Goal: Task Accomplishment & Management: Manage account settings

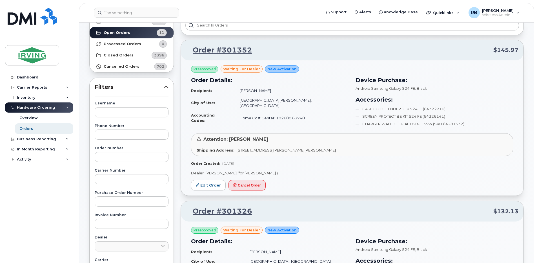
scroll to position [37, 0]
click at [206, 183] on link "Edit Order" at bounding box center [208, 185] width 35 height 10
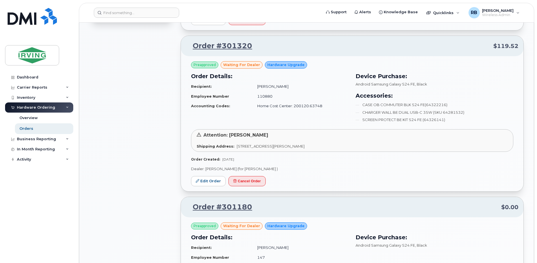
scroll to position [376, 0]
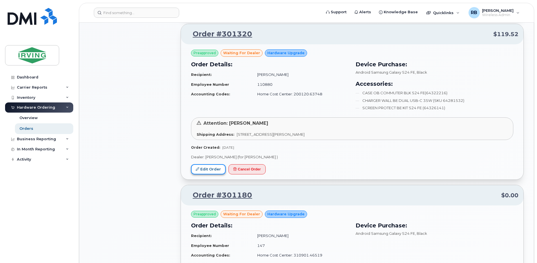
click at [202, 172] on link "Edit Order" at bounding box center [208, 169] width 35 height 10
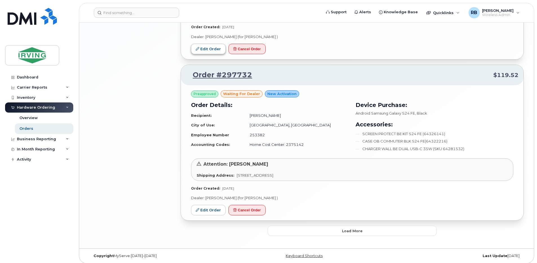
scroll to position [977, 0]
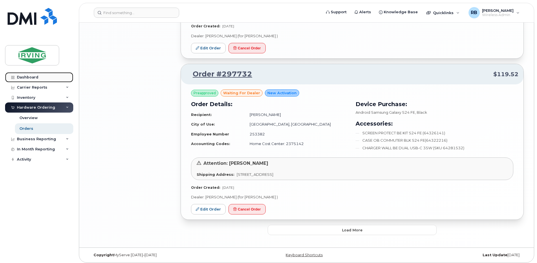
click at [33, 80] on link "Dashboard" at bounding box center [39, 77] width 68 height 10
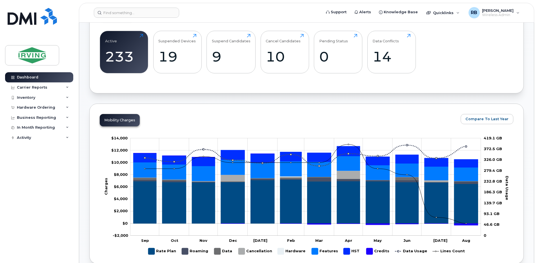
scroll to position [113, 0]
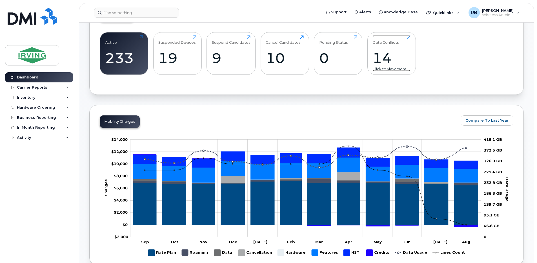
click at [377, 61] on div "14" at bounding box center [392, 58] width 38 height 17
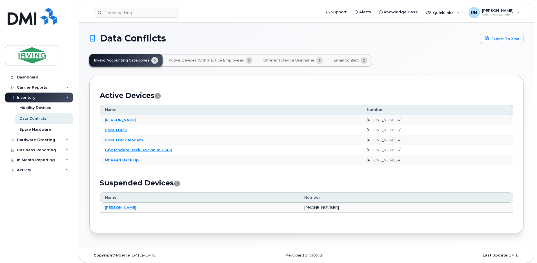
click at [342, 60] on span "Email Conflict" at bounding box center [346, 60] width 25 height 5
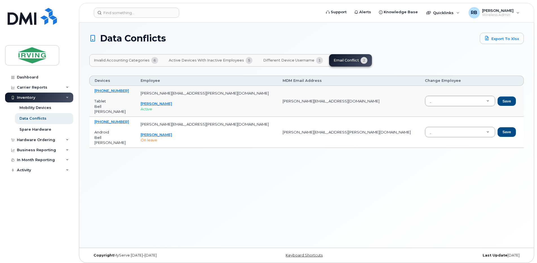
click at [270, 62] on span "Different Device Username" at bounding box center [288, 60] width 51 height 5
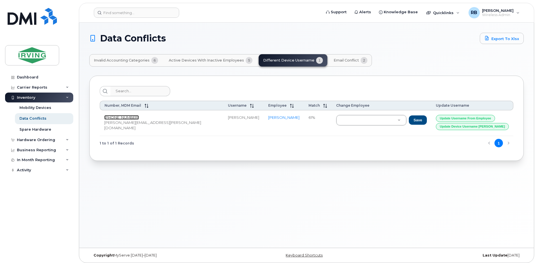
click at [118, 118] on link "506-271-4728" at bounding box center [121, 117] width 35 height 5
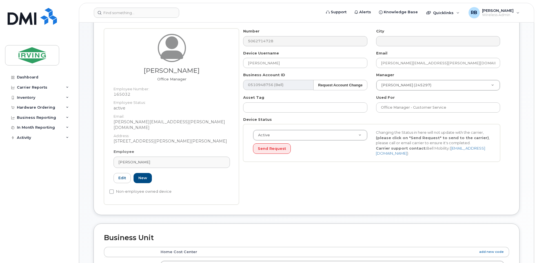
scroll to position [225, 0]
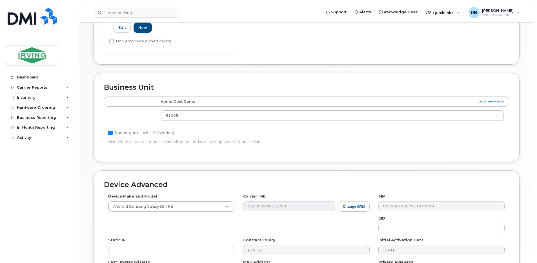
click at [112, 130] on input "Business Unit Lock (HR Override)" at bounding box center [110, 132] width 5 height 5
checkbox input "false"
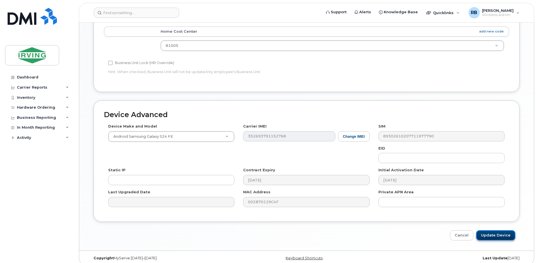
click at [489, 231] on input "Update Device" at bounding box center [495, 235] width 39 height 10
type input "Saving..."
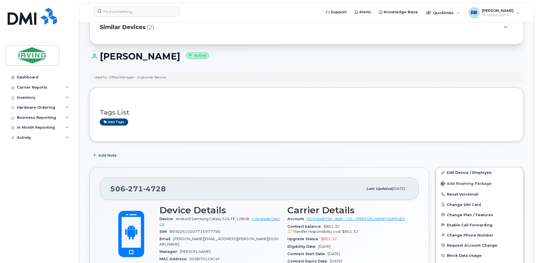
scroll to position [75, 0]
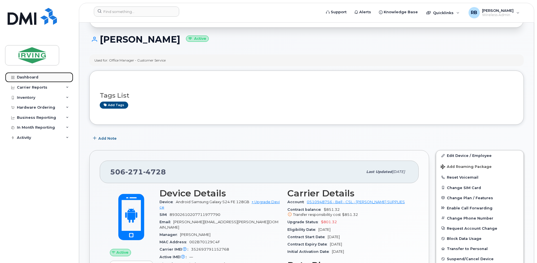
click at [30, 75] on div "Dashboard" at bounding box center [27, 77] width 21 height 5
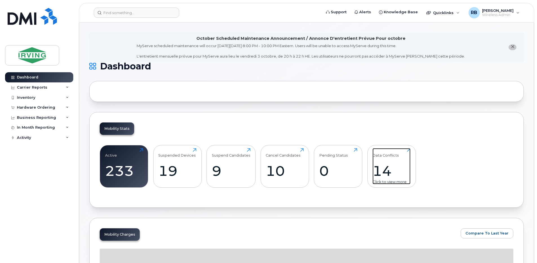
click at [380, 167] on div "14" at bounding box center [392, 170] width 38 height 17
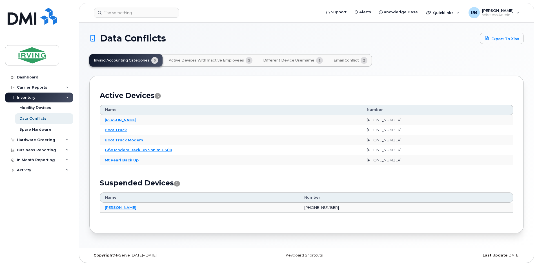
click at [282, 62] on span "Different Device Username" at bounding box center [288, 60] width 51 height 5
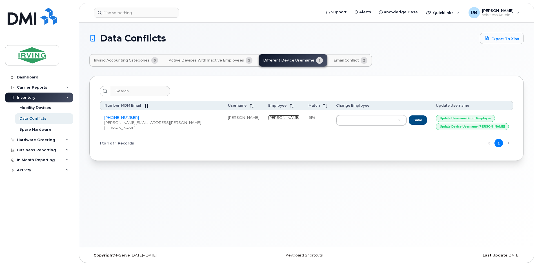
click at [268, 118] on link "[PERSON_NAME]" at bounding box center [283, 117] width 31 height 5
click at [123, 117] on link "506-271-4728" at bounding box center [121, 117] width 35 height 5
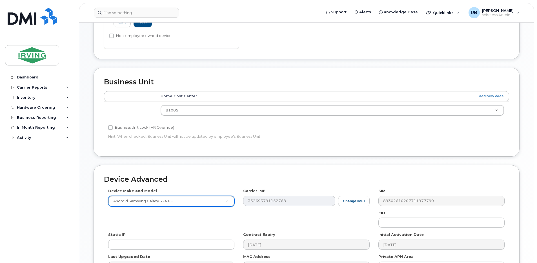
scroll to position [183, 0]
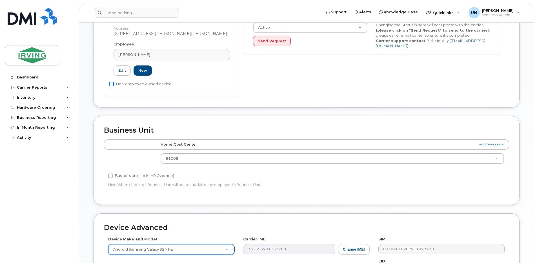
click at [109, 82] on input "Non-employee owned device" at bounding box center [111, 84] width 5 height 5
click at [113, 82] on input "Non-employee owned device" at bounding box center [111, 84] width 5 height 5
checkbox input "false"
click at [110, 173] on input "Business Unit Lock (HR Override)" at bounding box center [110, 175] width 5 height 5
checkbox input "true"
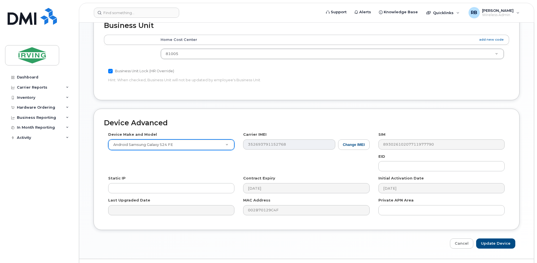
scroll to position [295, 0]
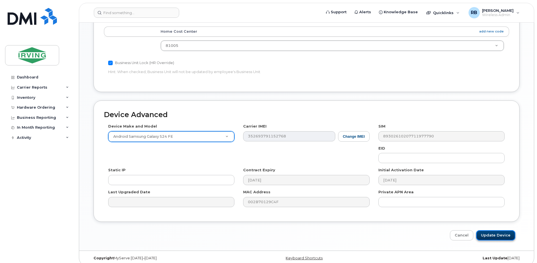
click at [495, 230] on input "Update Device" at bounding box center [495, 235] width 39 height 10
type input "Saving..."
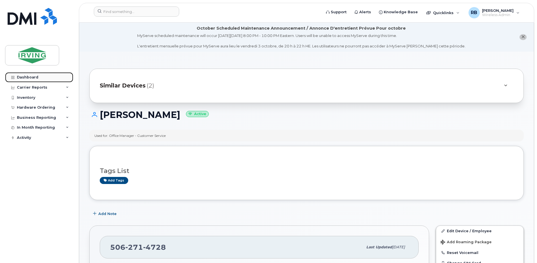
click at [36, 76] on div "Dashboard" at bounding box center [27, 77] width 21 height 5
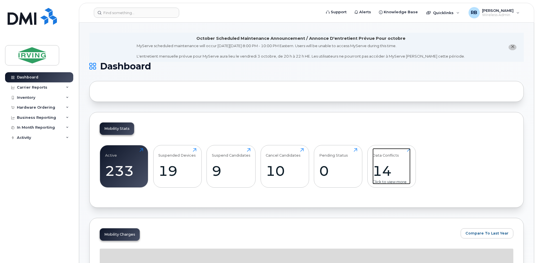
click at [373, 163] on div "14" at bounding box center [392, 170] width 38 height 17
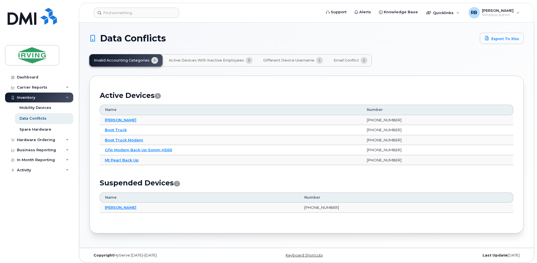
click at [230, 61] on span "Active Devices with Inactive Employees" at bounding box center [206, 60] width 75 height 5
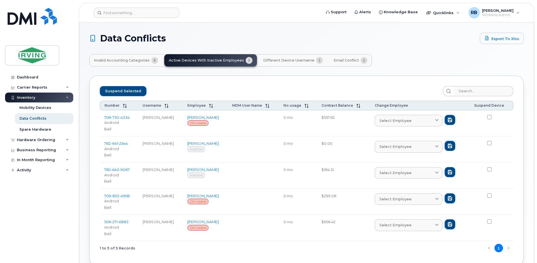
click at [141, 61] on span "Invalid Accounting Categories" at bounding box center [122, 60] width 56 height 5
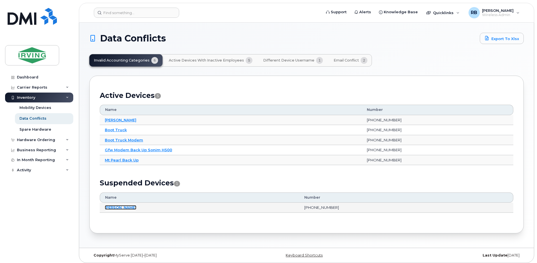
click at [123, 208] on link "[PERSON_NAME]" at bounding box center [121, 207] width 32 height 5
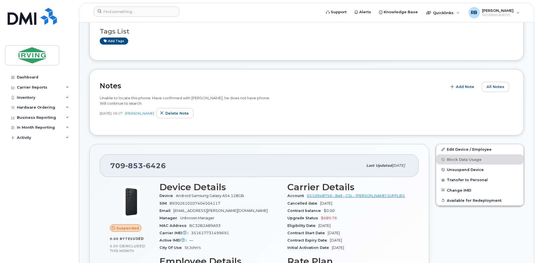
scroll to position [113, 0]
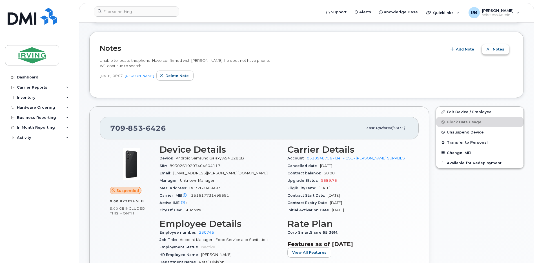
click at [495, 49] on span "All Notes" at bounding box center [496, 49] width 18 height 5
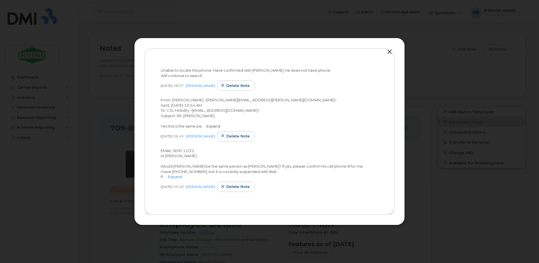
click at [210, 127] on link "Expand" at bounding box center [213, 126] width 14 height 5
click at [179, 177] on link "Expand" at bounding box center [175, 176] width 14 height 5
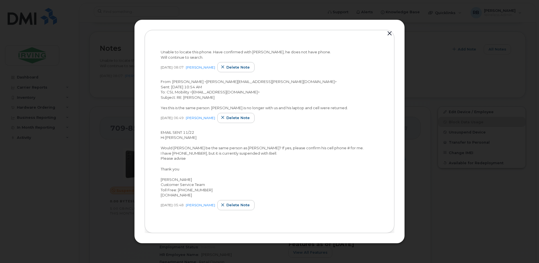
click at [388, 32] on button "button" at bounding box center [389, 34] width 8 height 8
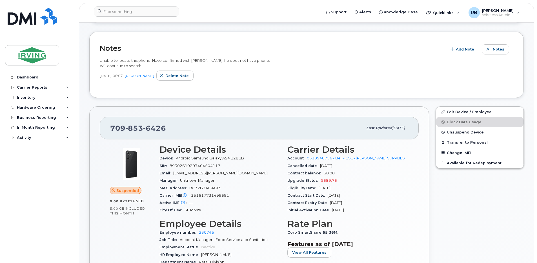
click at [218, 195] on span "351617731499691" at bounding box center [210, 195] width 38 height 4
drag, startPoint x: 229, startPoint y: 194, endPoint x: 191, endPoint y: 193, distance: 37.5
click at [191, 193] on div "Carrier IMEI Carrier IMEI is reported during the last billing cycle or change o…" at bounding box center [220, 195] width 121 height 7
copy span "351617731499691"
click at [35, 105] on div "Hardware Ordering" at bounding box center [39, 107] width 68 height 10
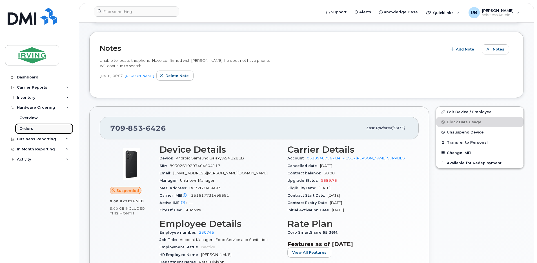
click at [30, 130] on div "Orders" at bounding box center [26, 128] width 14 height 5
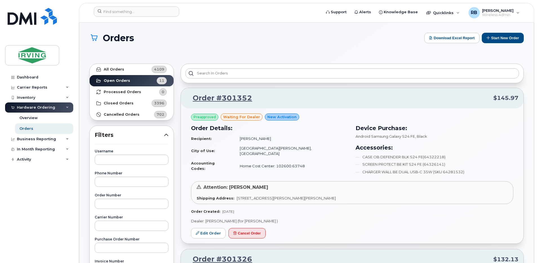
click at [239, 41] on h1 "Orders" at bounding box center [255, 38] width 332 height 10
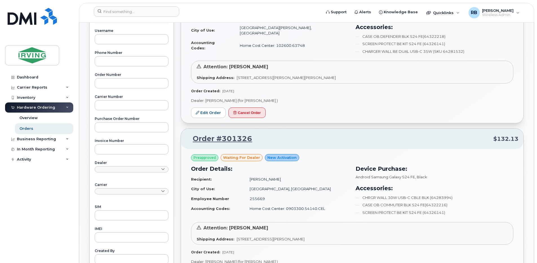
scroll to position [113, 0]
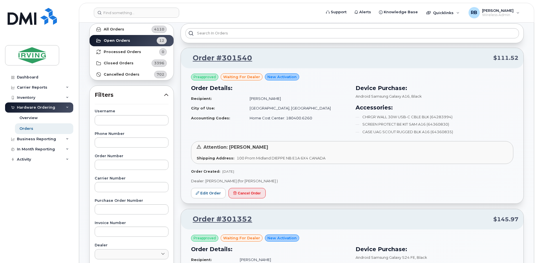
scroll to position [37, 0]
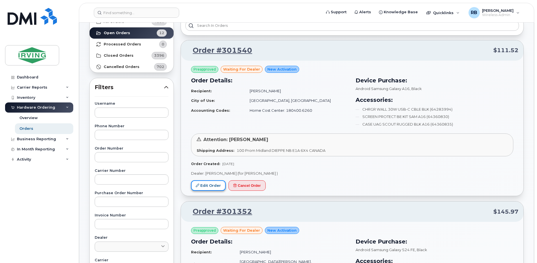
click at [208, 183] on link "Edit Order" at bounding box center [208, 185] width 35 height 10
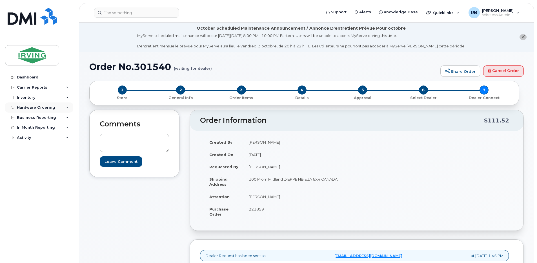
click at [37, 104] on div "Hardware Ordering" at bounding box center [39, 107] width 68 height 10
click at [22, 130] on div "Orders" at bounding box center [26, 128] width 14 height 5
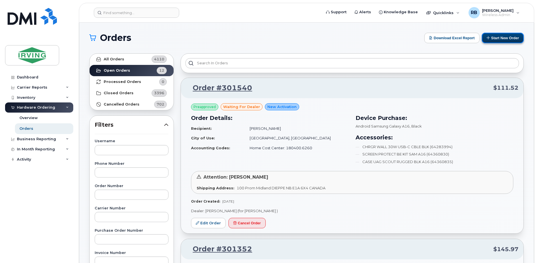
click at [498, 39] on button "Start New Order" at bounding box center [503, 38] width 42 height 10
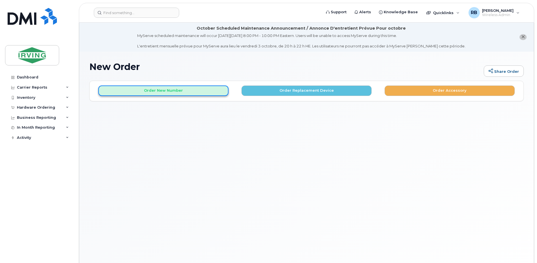
click at [185, 91] on button "Order New Number" at bounding box center [163, 90] width 130 height 10
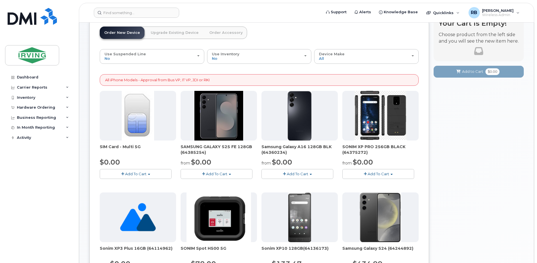
scroll to position [75, 0]
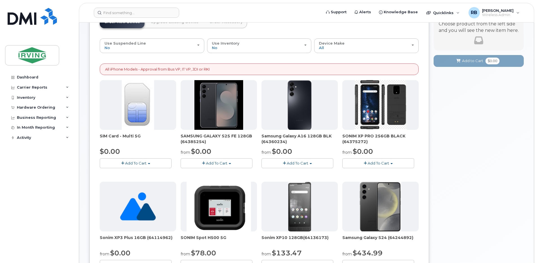
click at [296, 164] on span "Add To Cart" at bounding box center [297, 163] width 21 height 5
click at [248, 165] on button "Add To Cart" at bounding box center [217, 163] width 72 height 10
click at [254, 160] on div "Add To Cart $0.00 - 3 year term – Voice & Data(128gb) $1110.00 - no term (128gb)" at bounding box center [219, 163] width 76 height 10
click at [30, 105] on div "Hardware Ordering" at bounding box center [36, 107] width 38 height 5
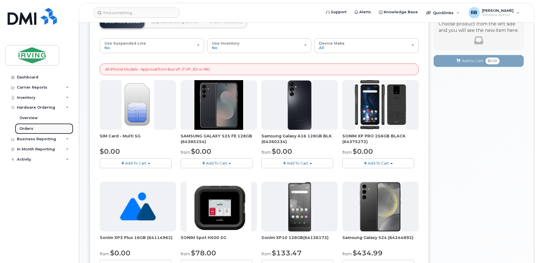
click at [29, 130] on div "Orders" at bounding box center [26, 128] width 14 height 5
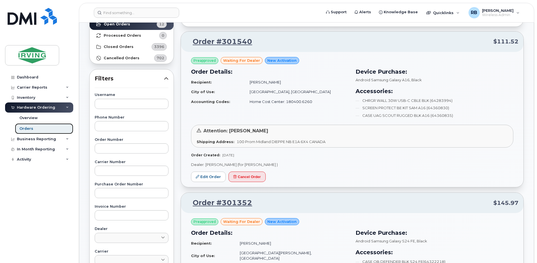
scroll to position [37, 0]
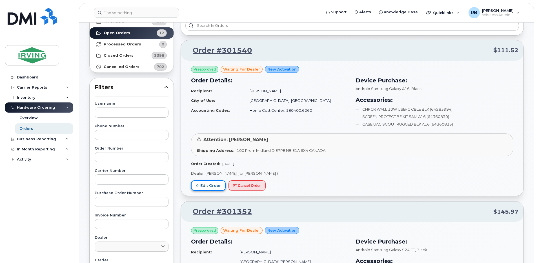
click at [219, 182] on link "Edit Order" at bounding box center [208, 185] width 35 height 10
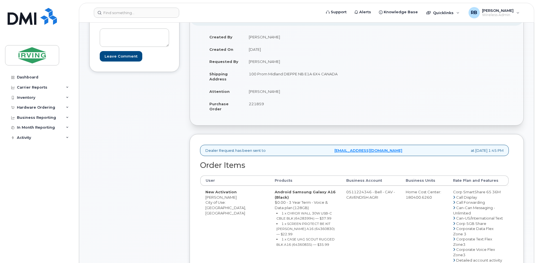
scroll to position [113, 0]
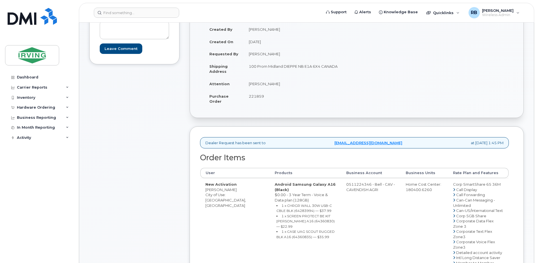
drag, startPoint x: 336, startPoint y: 184, endPoint x: 359, endPoint y: 184, distance: 23.1
copy td "511224346"
click at [260, 94] on span "221859" at bounding box center [256, 96] width 15 height 5
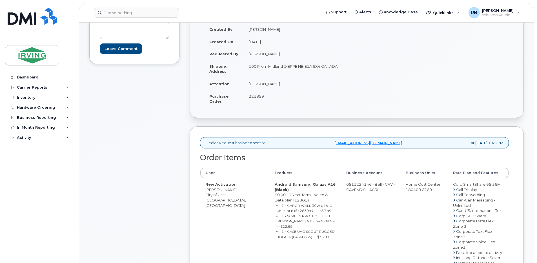
click at [258, 95] on span "221859" at bounding box center [256, 96] width 15 height 5
copy span "221859"
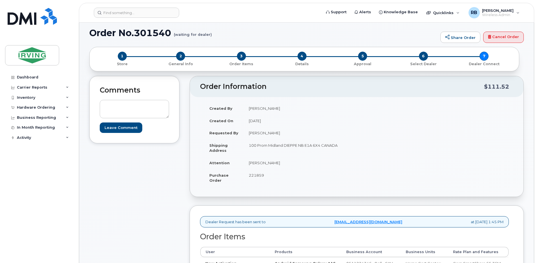
scroll to position [0, 0]
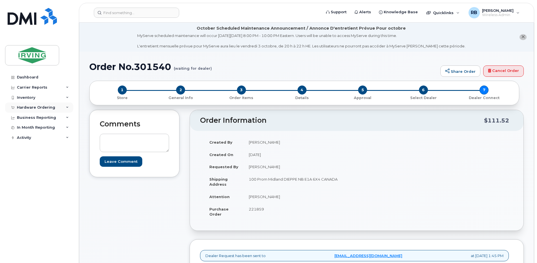
click at [48, 107] on div "Hardware Ordering" at bounding box center [36, 107] width 38 height 5
click at [31, 127] on div "Orders" at bounding box center [26, 128] width 14 height 5
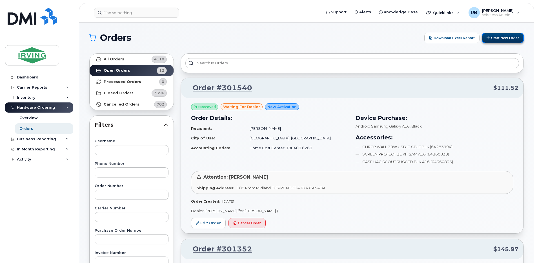
click at [502, 39] on button "Start New Order" at bounding box center [503, 38] width 42 height 10
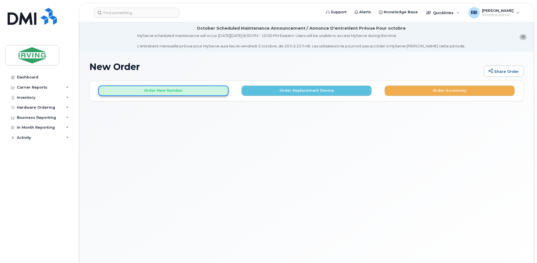
click at [178, 91] on button "Order New Number" at bounding box center [163, 90] width 130 height 10
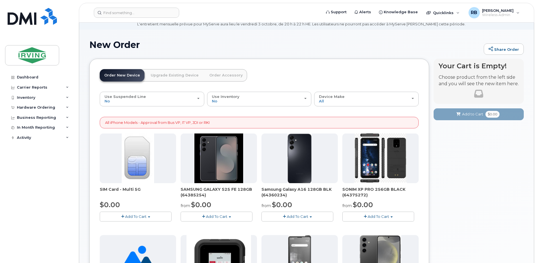
scroll to position [113, 0]
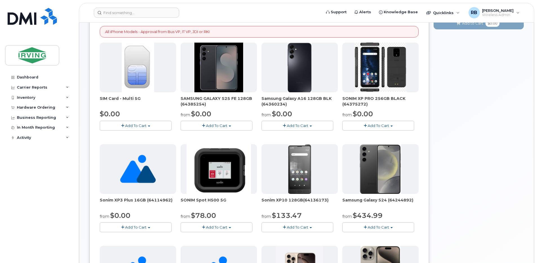
click at [277, 104] on span "Samsung Galaxy A16 128GB BLK (64360234)" at bounding box center [300, 101] width 76 height 11
copy span "64360234"
click at [39, 107] on div "Hardware Ordering" at bounding box center [36, 107] width 38 height 5
click at [29, 128] on div "Orders" at bounding box center [26, 128] width 14 height 5
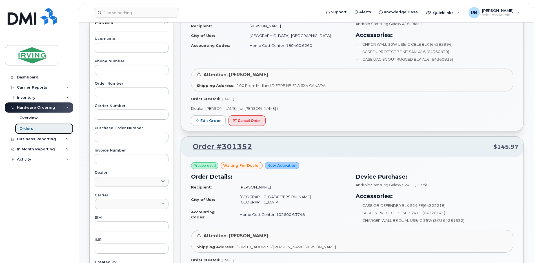
scroll to position [113, 0]
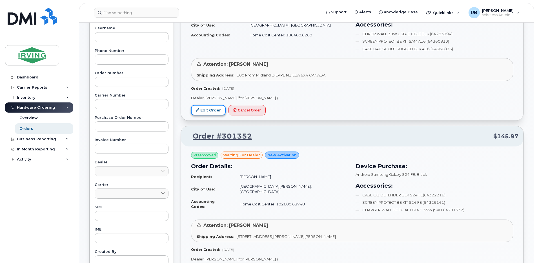
click at [213, 114] on link "Edit Order" at bounding box center [208, 110] width 35 height 10
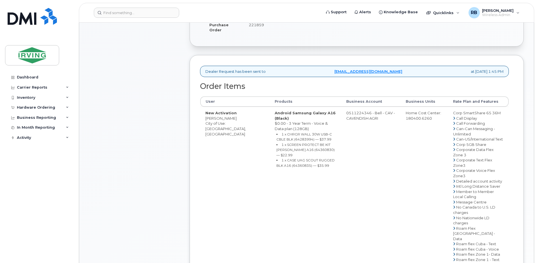
scroll to position [188, 0]
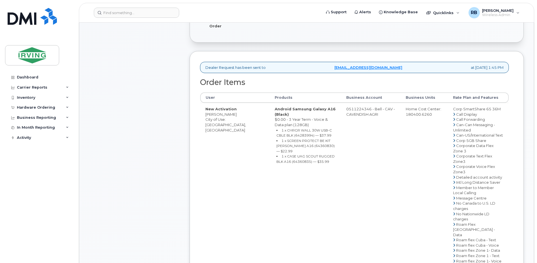
click at [276, 146] on small "1 x SCREEN PROTECT BE KIT [PERSON_NAME] A16 (64360830) — $22.99" at bounding box center [305, 145] width 58 height 15
copy small "64360830"
click at [280, 157] on small "1 x CASE UAG SCOUT RUGGED BLK A16 (64360835) — $35.99" at bounding box center [305, 159] width 58 height 10
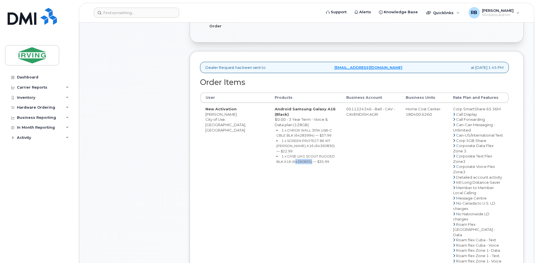
copy small "64360835"
click at [276, 146] on small "1 x SCREEN PROTECT BE KIT [PERSON_NAME] A16 (64360830) — $22.99" at bounding box center [305, 145] width 58 height 15
copy small "64360830"
